Goal: Register for event/course

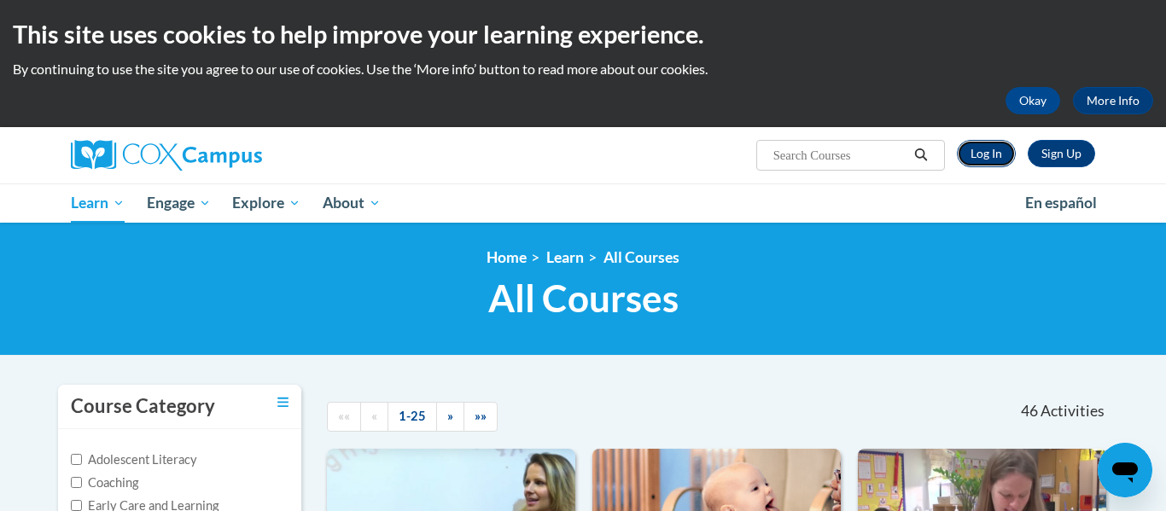
click at [989, 158] on link "Log In" at bounding box center [986, 153] width 59 height 27
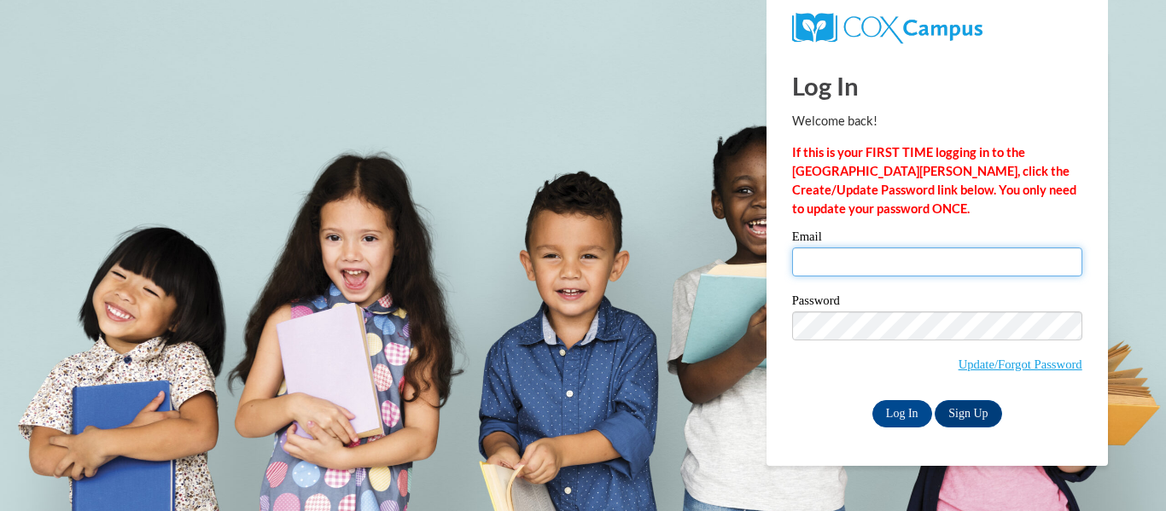
click at [864, 262] on input "Email" at bounding box center [937, 262] width 290 height 29
type input "andi.smalley03@gmail.com"
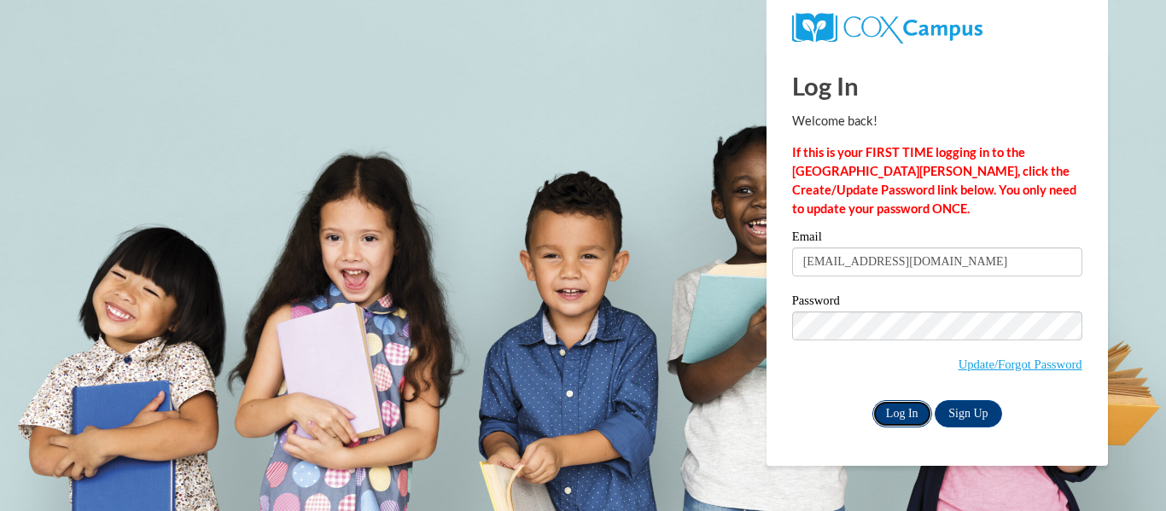
click at [911, 411] on input "Log In" at bounding box center [903, 413] width 60 height 27
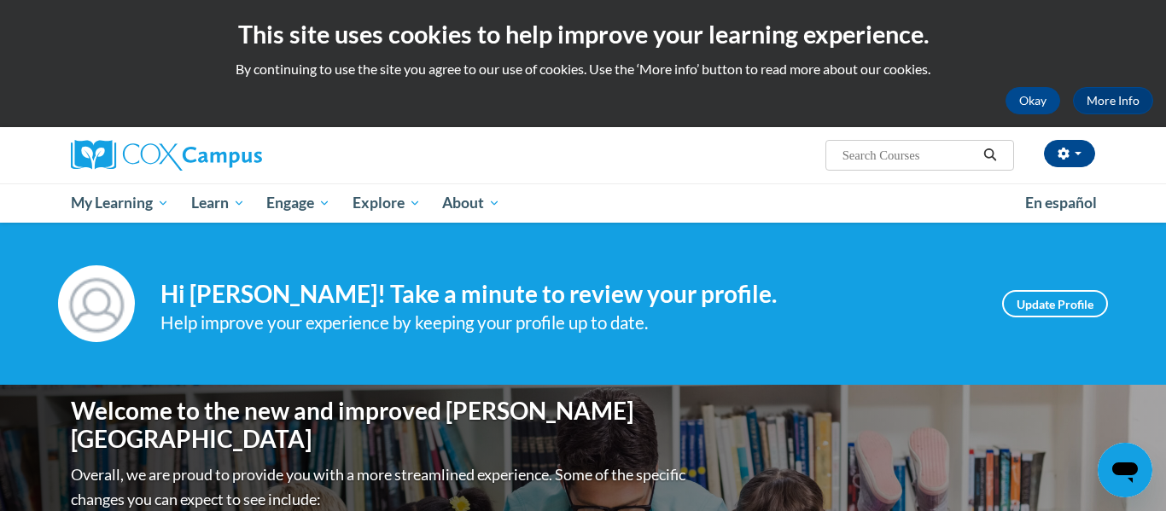
click at [905, 151] on input "Search..." at bounding box center [909, 155] width 137 height 20
type input "transforming story time"
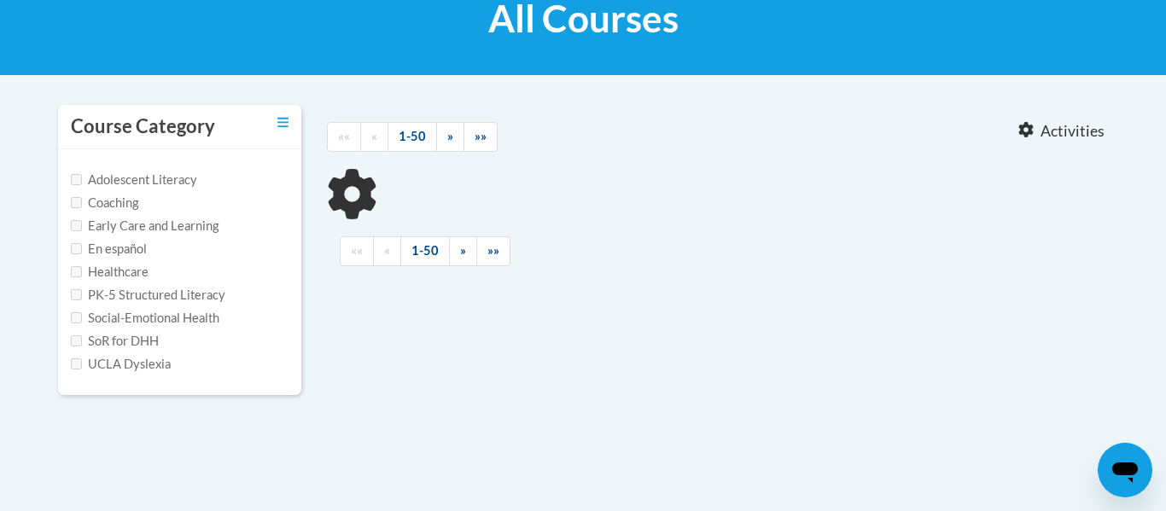
scroll to position [289, 0]
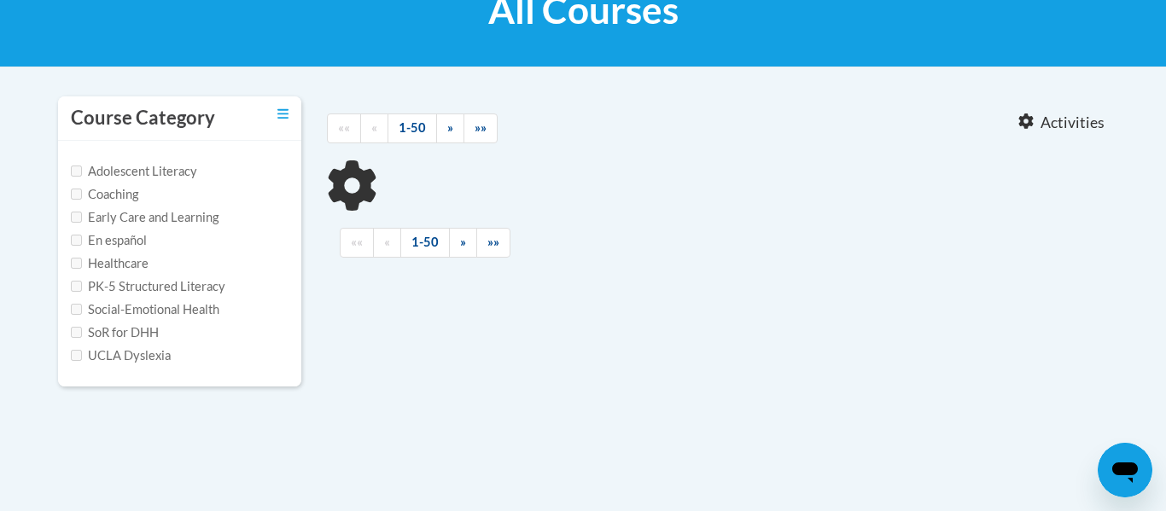
type input "transforming story time"
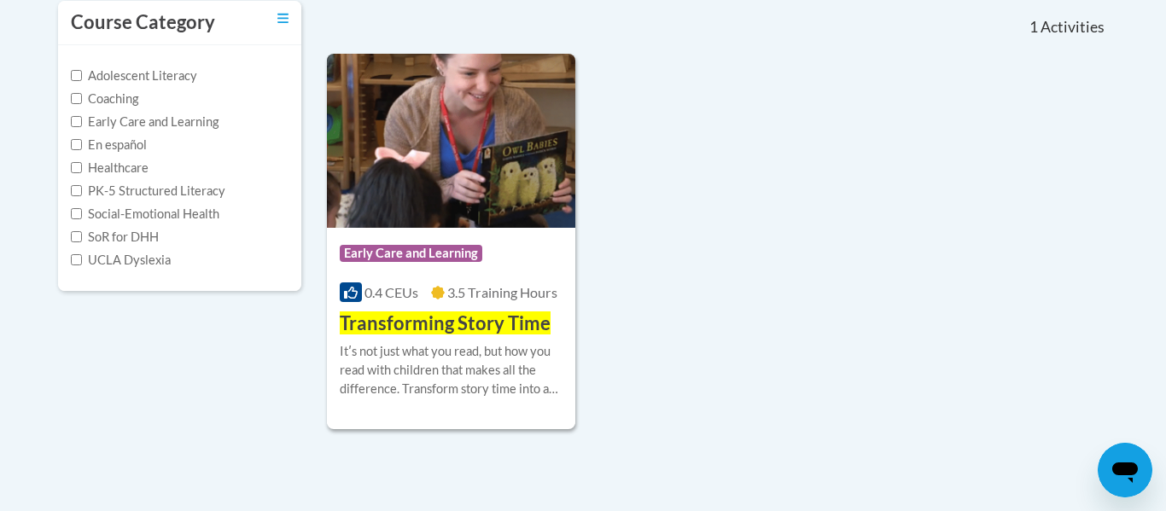
scroll to position [386, 0]
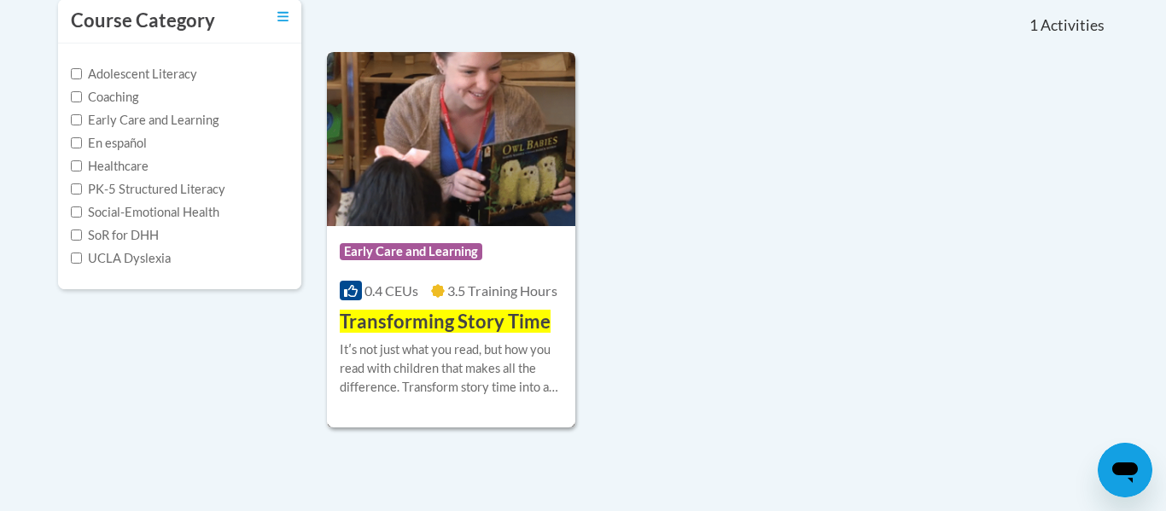
click at [501, 202] on img at bounding box center [451, 139] width 248 height 174
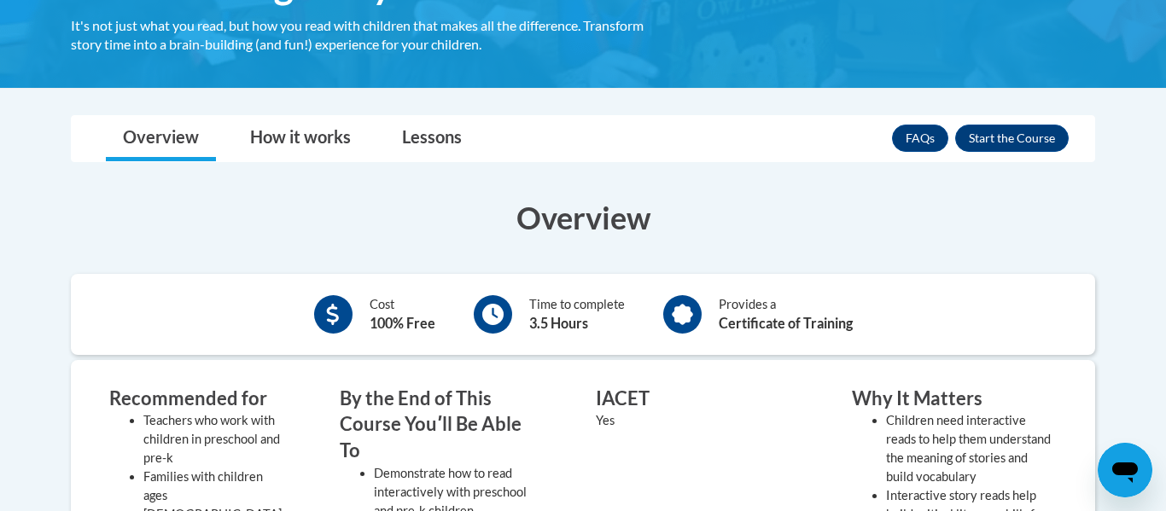
scroll to position [339, 0]
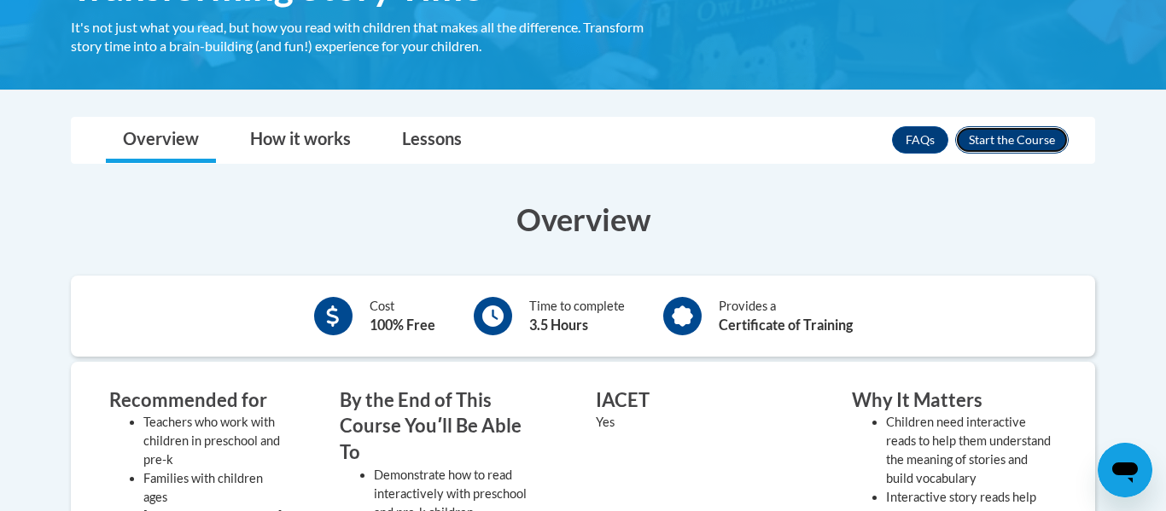
click at [988, 153] on button "Enroll" at bounding box center [1012, 139] width 114 height 27
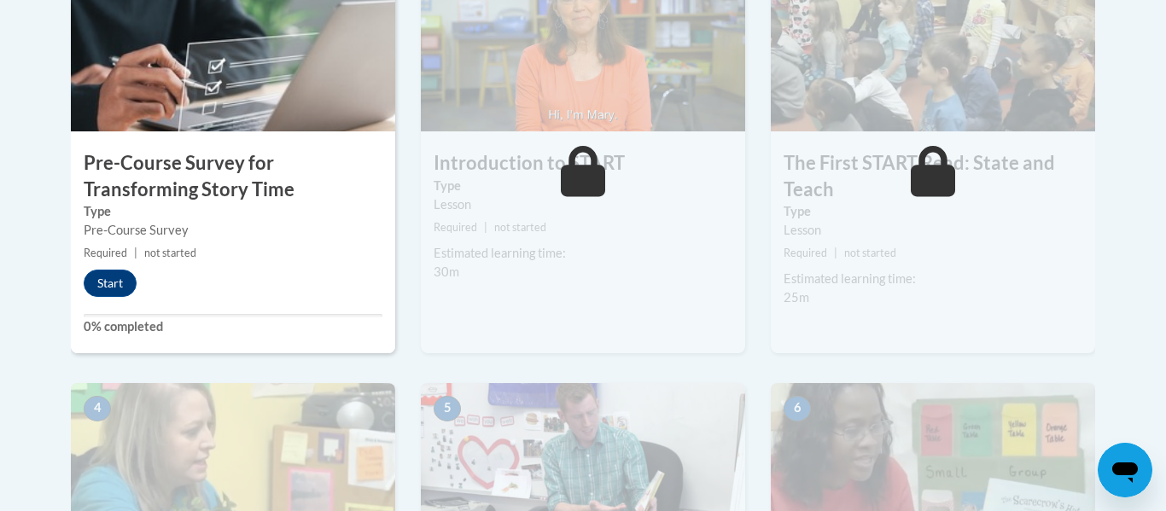
scroll to position [625, 0]
